Goal: Task Accomplishment & Management: Manage account settings

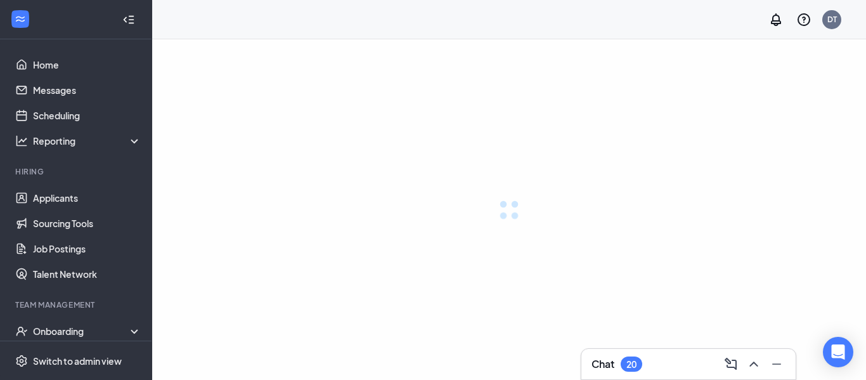
click at [836, 18] on div "DT" at bounding box center [831, 19] width 19 height 19
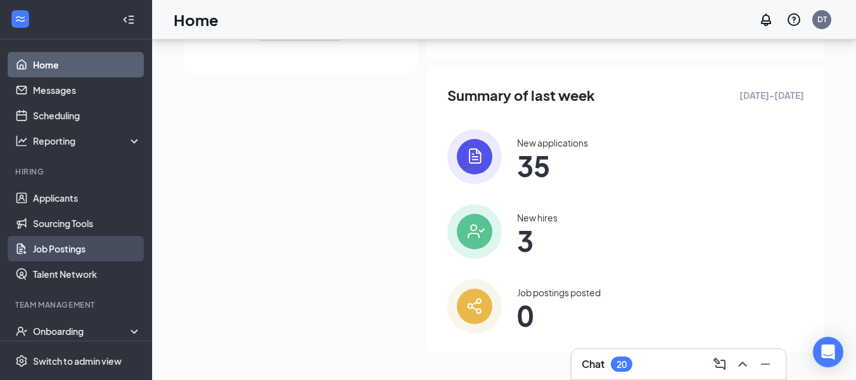
scroll to position [314, 0]
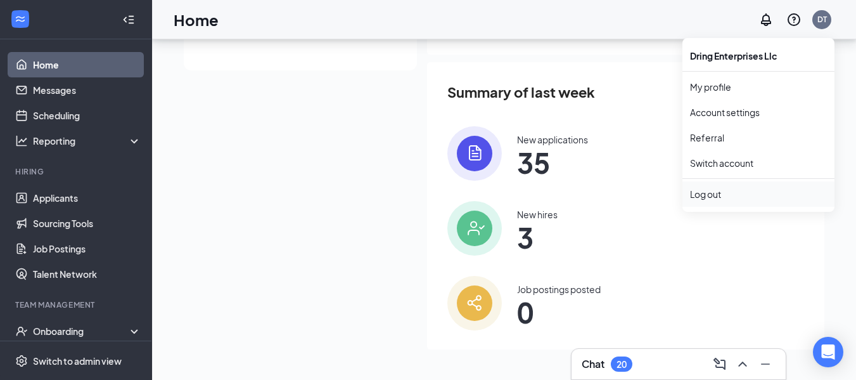
click at [719, 198] on div "Log out" at bounding box center [758, 194] width 137 height 13
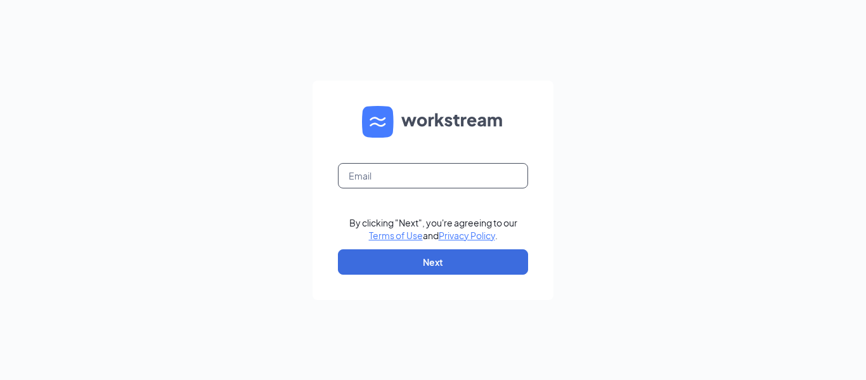
click at [484, 171] on input "text" at bounding box center [433, 175] width 190 height 25
type input "niki@edenresourcesllc.com"
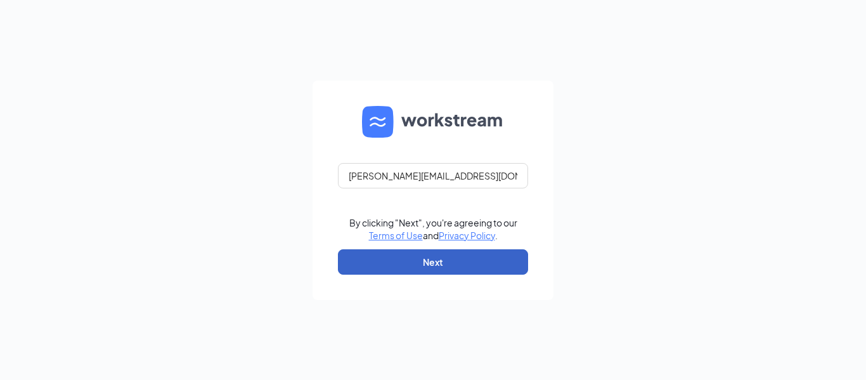
click at [426, 263] on button "Next" at bounding box center [433, 261] width 190 height 25
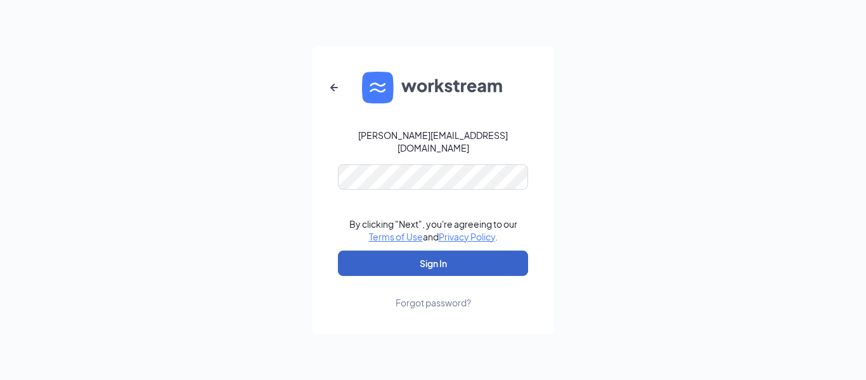
click at [385, 256] on button "Sign In" at bounding box center [433, 262] width 190 height 25
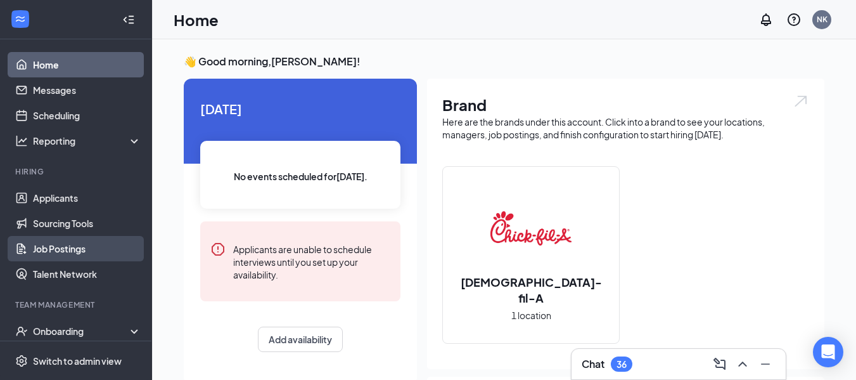
click at [73, 247] on link "Job Postings" at bounding box center [87, 248] width 108 height 25
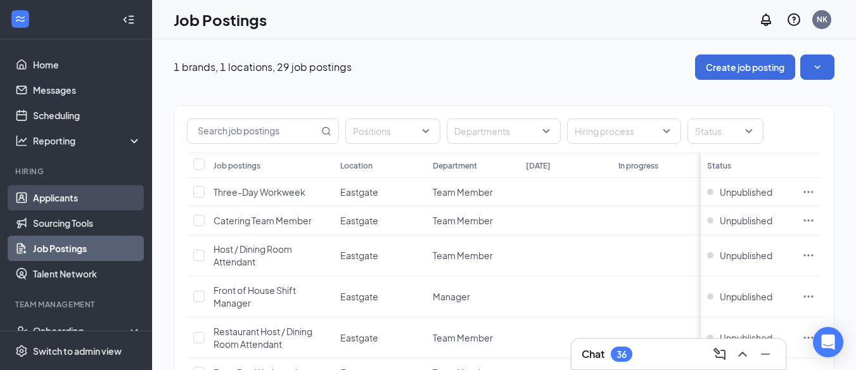
click at [68, 194] on link "Applicants" at bounding box center [87, 197] width 108 height 25
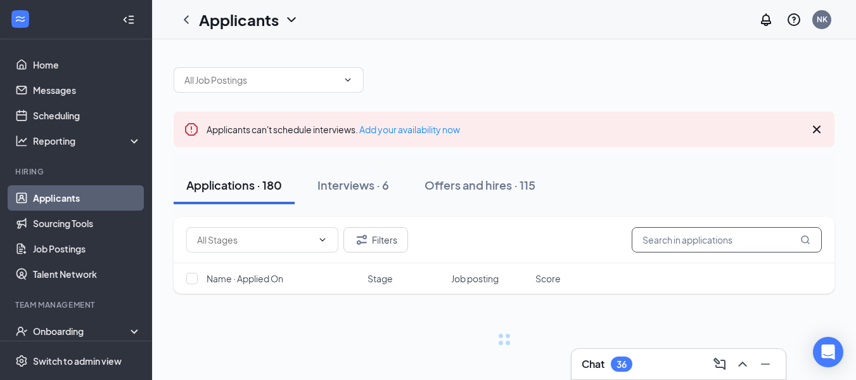
click at [695, 236] on input "text" at bounding box center [727, 239] width 190 height 25
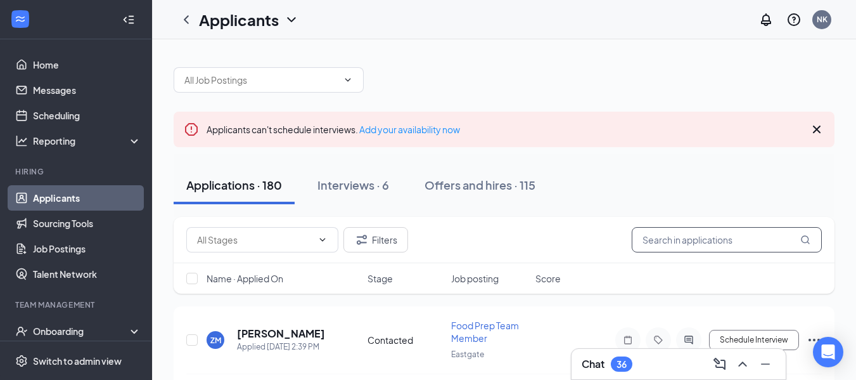
click at [676, 239] on input "text" at bounding box center [727, 239] width 190 height 25
type input "[PERSON_NAME]"
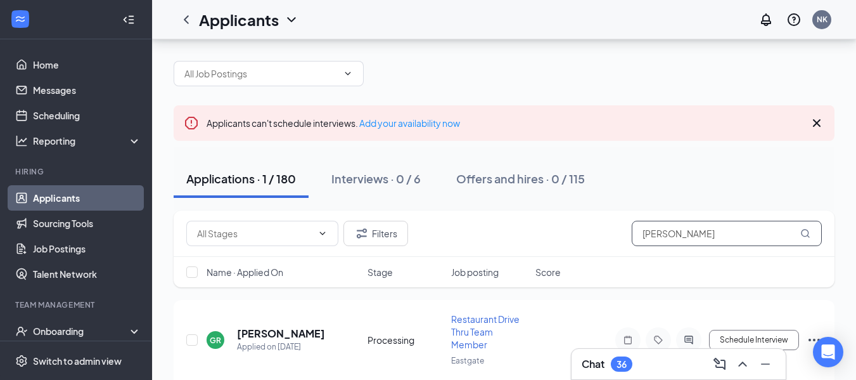
scroll to position [53, 0]
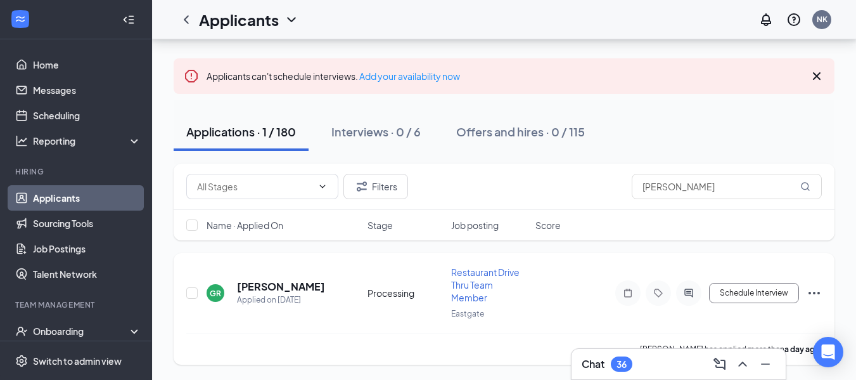
click at [814, 295] on icon "Ellipses" at bounding box center [814, 292] width 15 height 15
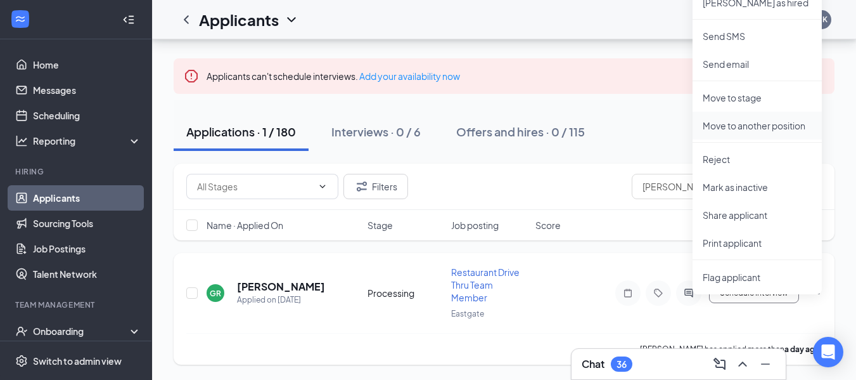
click at [774, 125] on p "Move to another position" at bounding box center [757, 125] width 109 height 13
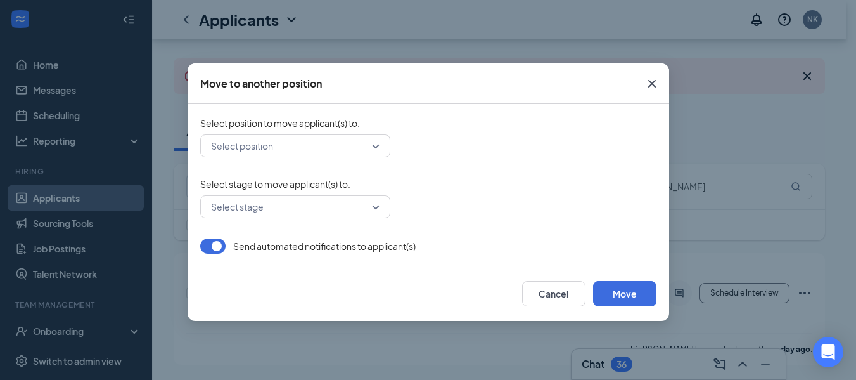
click at [279, 149] on input "search" at bounding box center [291, 146] width 166 height 22
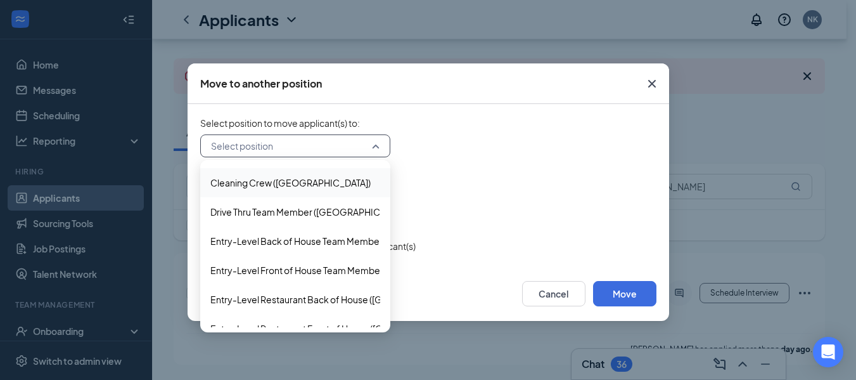
scroll to position [63, 0]
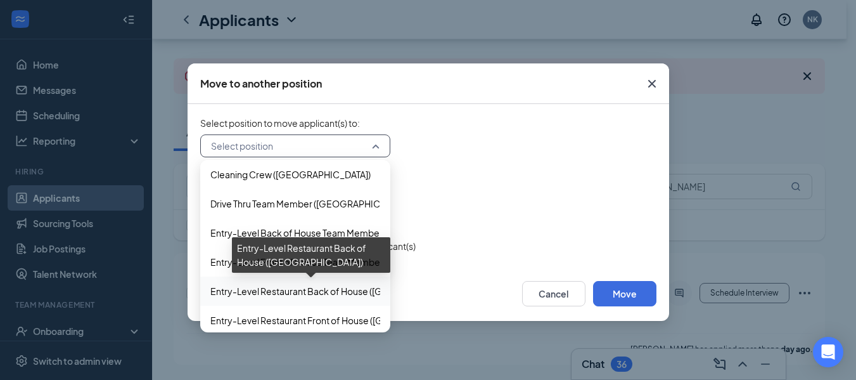
click at [355, 294] on span "Entry-Level Restaurant Back of House ([GEOGRAPHIC_DATA])" at bounding box center [338, 291] width 257 height 14
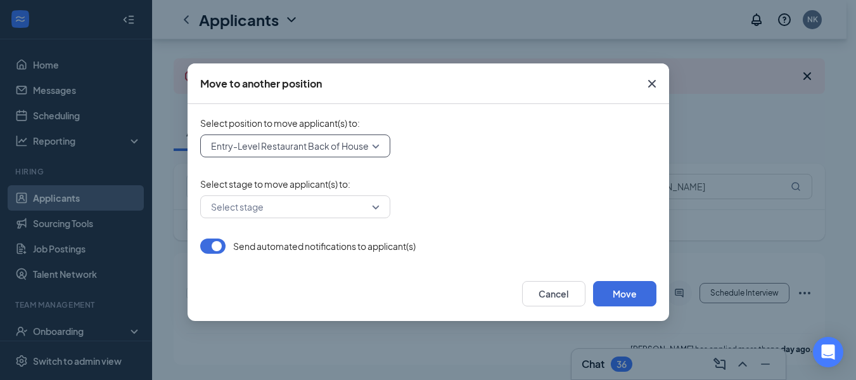
click at [377, 207] on div "Select stage" at bounding box center [295, 206] width 190 height 23
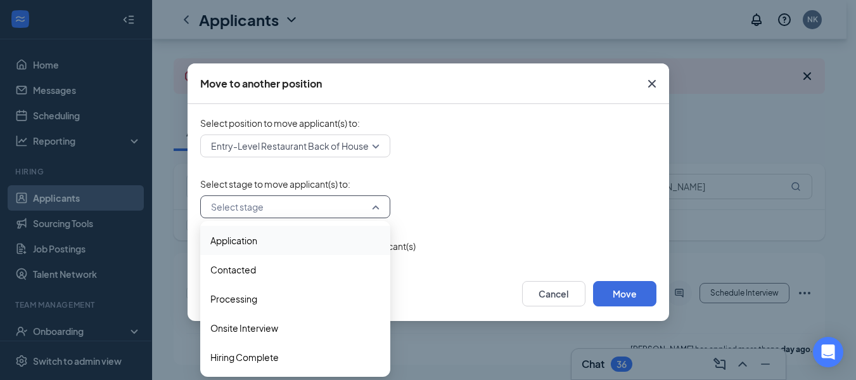
click at [278, 241] on span "Application" at bounding box center [295, 240] width 170 height 14
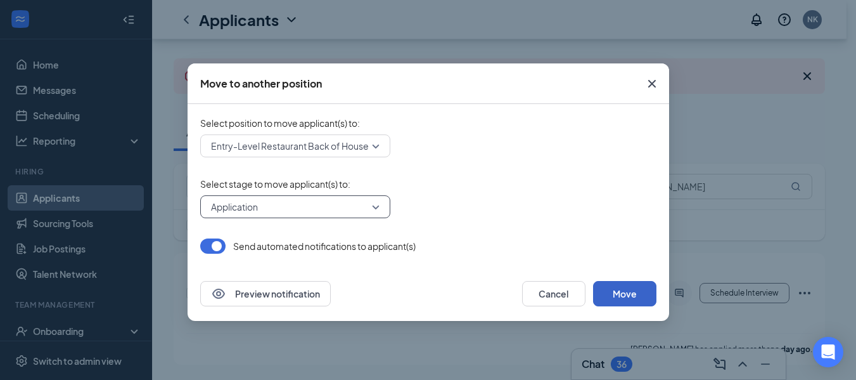
click at [624, 294] on button "Move" at bounding box center [624, 293] width 63 height 25
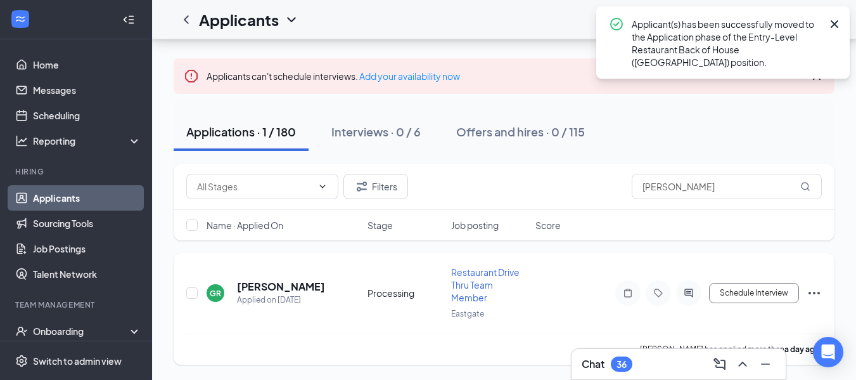
click at [270, 287] on h5 "[PERSON_NAME]" at bounding box center [281, 286] width 88 height 14
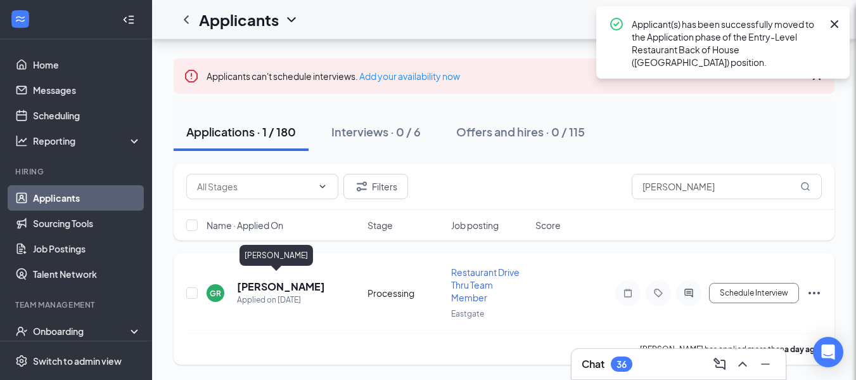
scroll to position [41, 0]
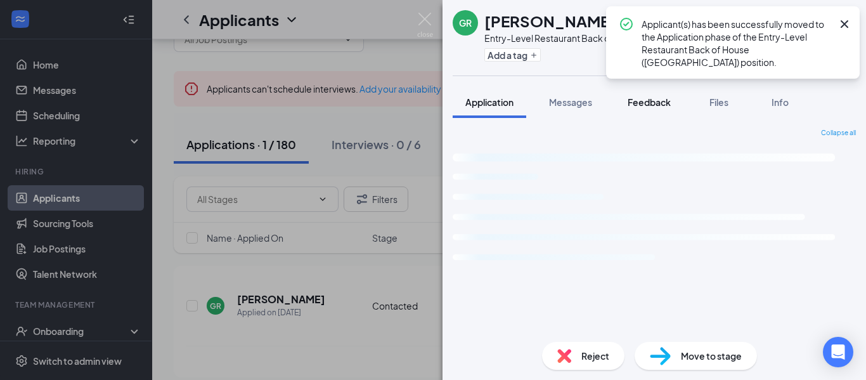
click at [848, 20] on icon "Cross" at bounding box center [843, 23] width 15 height 15
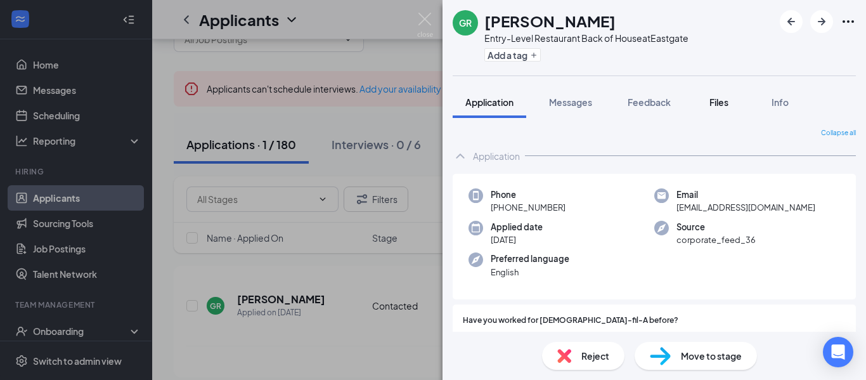
click at [724, 101] on span "Files" at bounding box center [718, 101] width 19 height 11
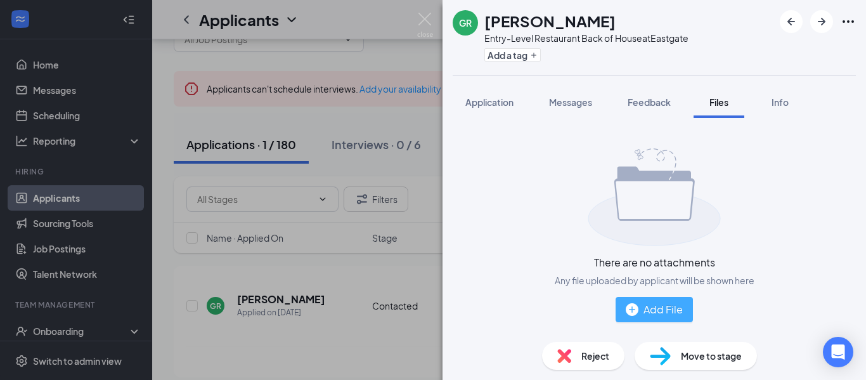
click at [663, 305] on div "Add File" at bounding box center [653, 309] width 57 height 16
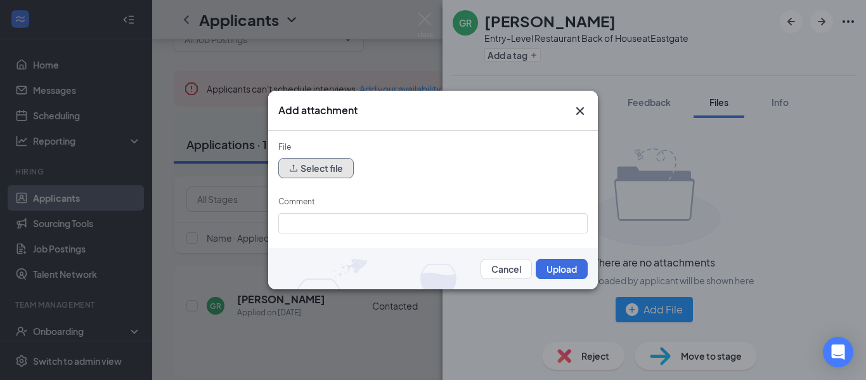
click at [329, 162] on button "Select file" at bounding box center [315, 168] width 75 height 20
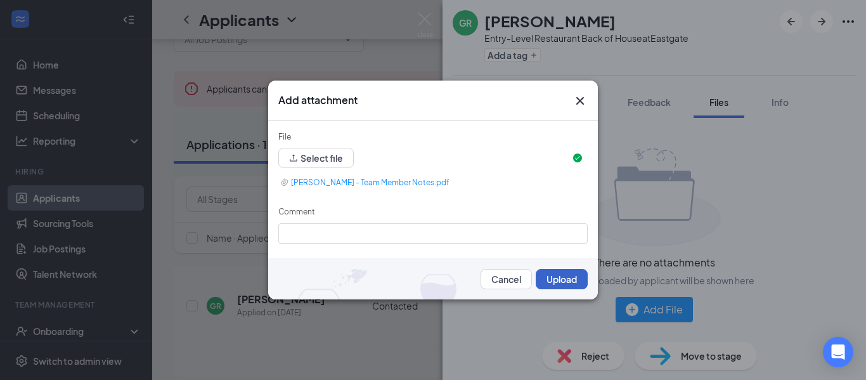
click at [564, 285] on button "Upload" at bounding box center [561, 279] width 52 height 20
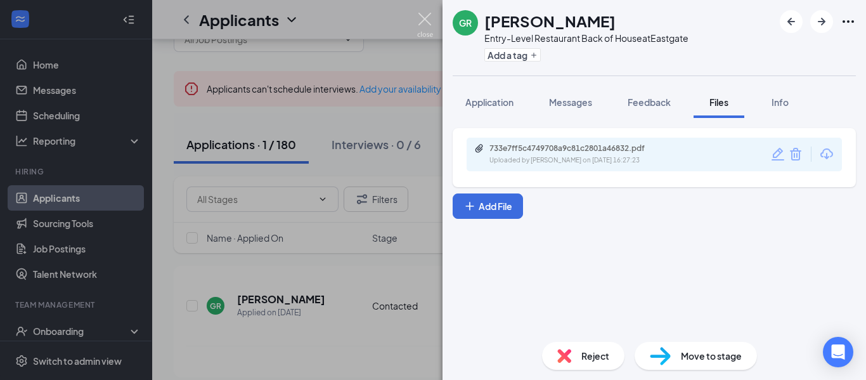
click at [429, 18] on img at bounding box center [425, 25] width 16 height 25
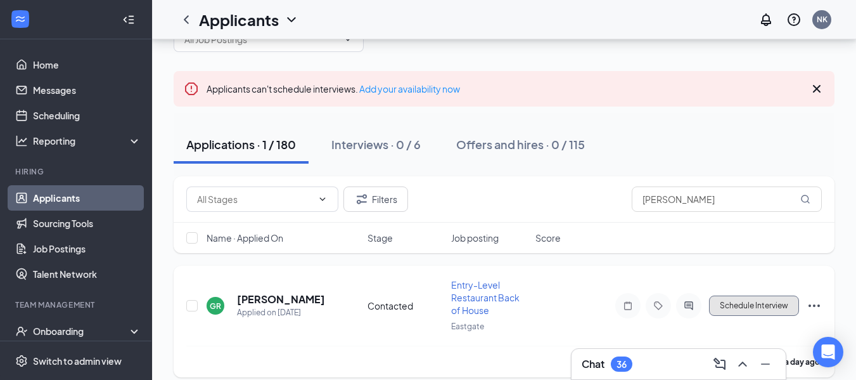
click at [758, 307] on button "Schedule Interview" at bounding box center [754, 305] width 90 height 20
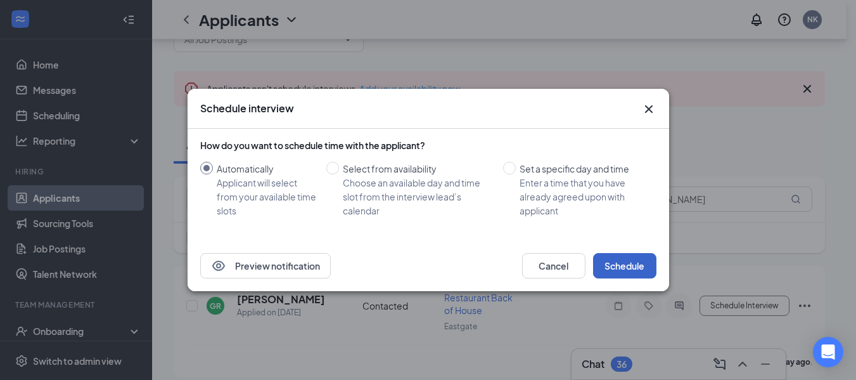
click at [622, 268] on button "Schedule" at bounding box center [624, 265] width 63 height 25
